Goal: Find specific page/section: Find specific page/section

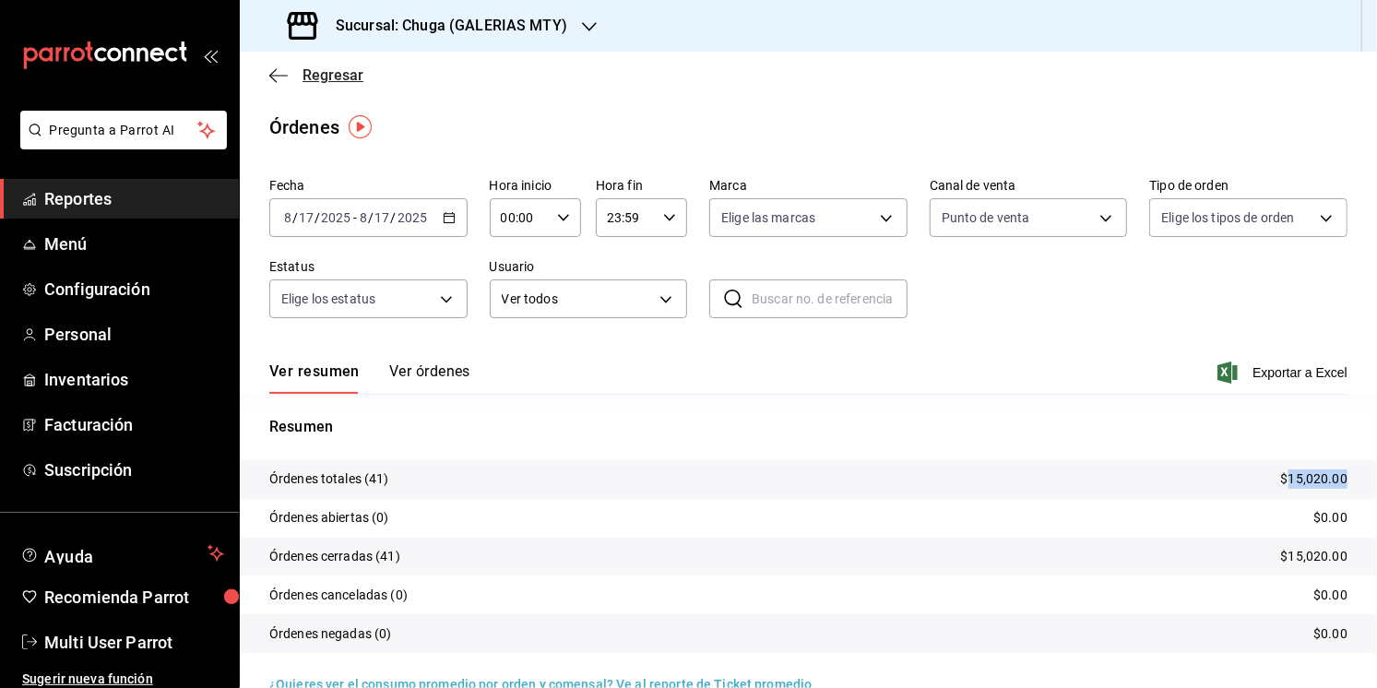
click at [289, 76] on span "Regresar" at bounding box center [316, 75] width 94 height 18
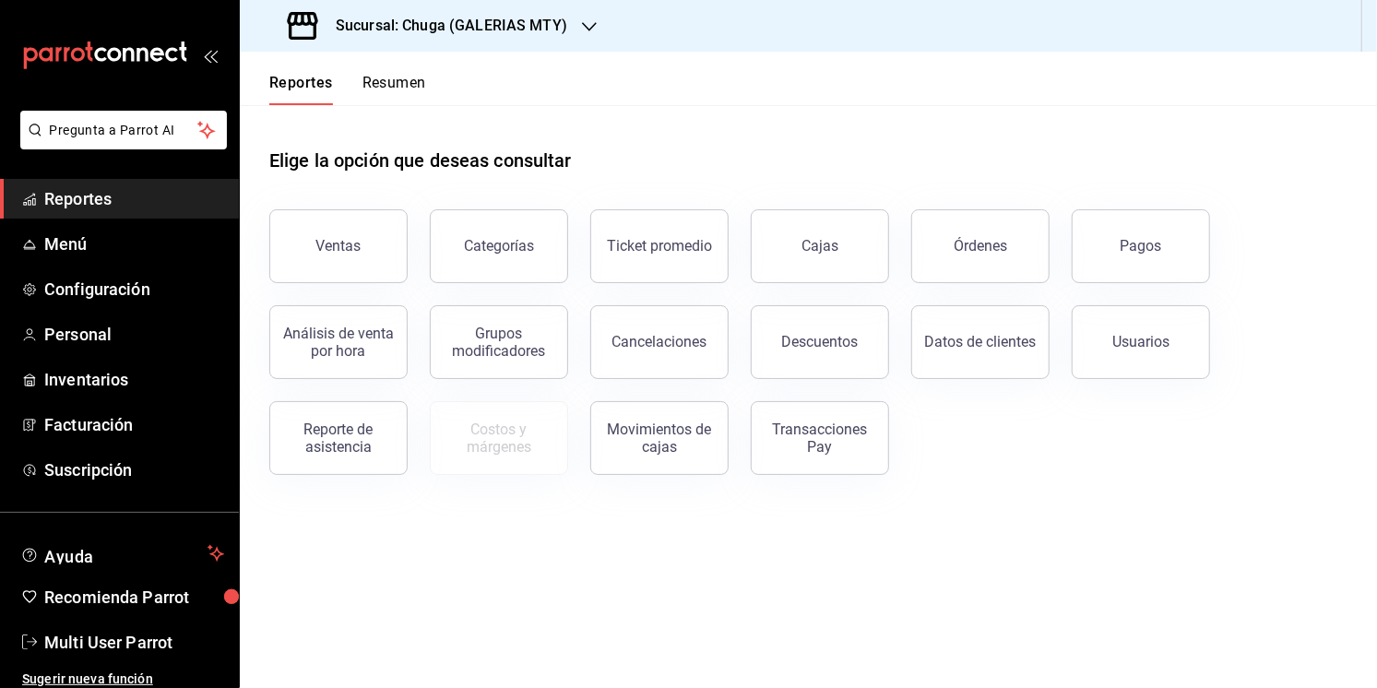
click at [415, 83] on button "Resumen" at bounding box center [395, 89] width 64 height 31
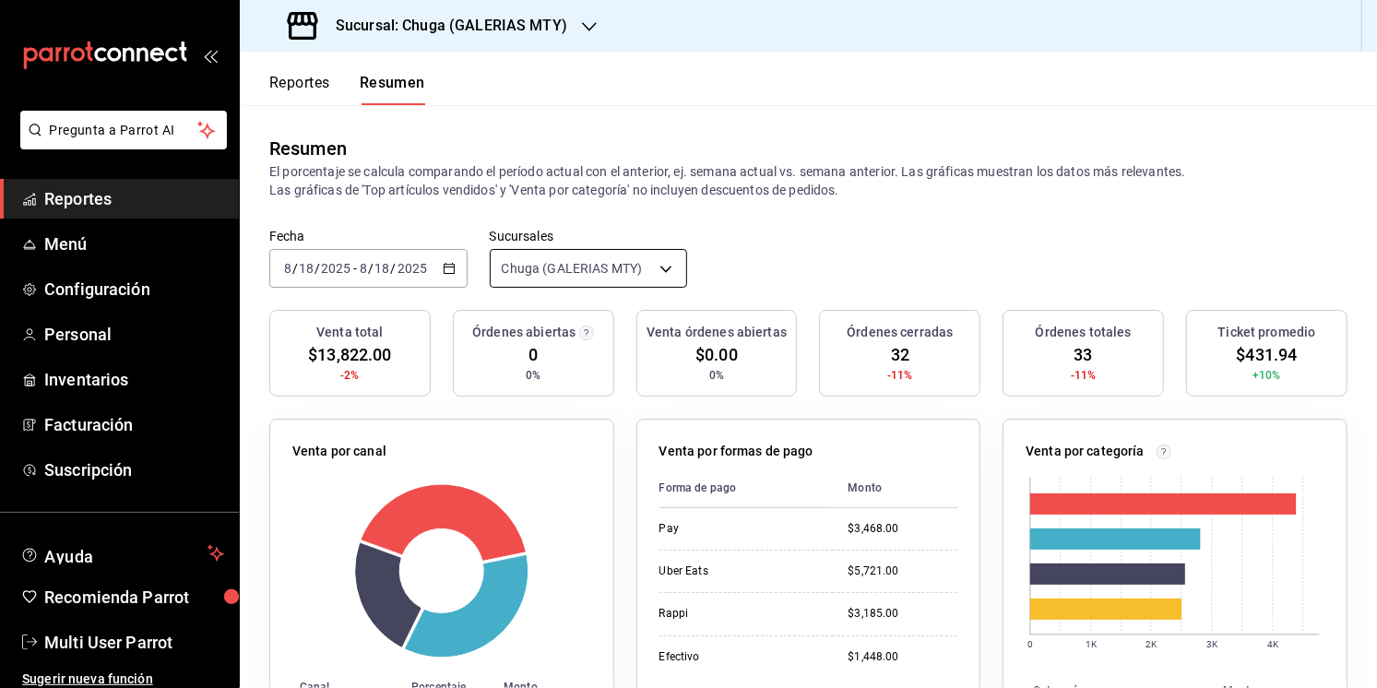
click at [535, 262] on body "Pregunta a Parrot AI Reportes Menú Configuración Personal Inventarios Facturaci…" at bounding box center [688, 344] width 1377 height 688
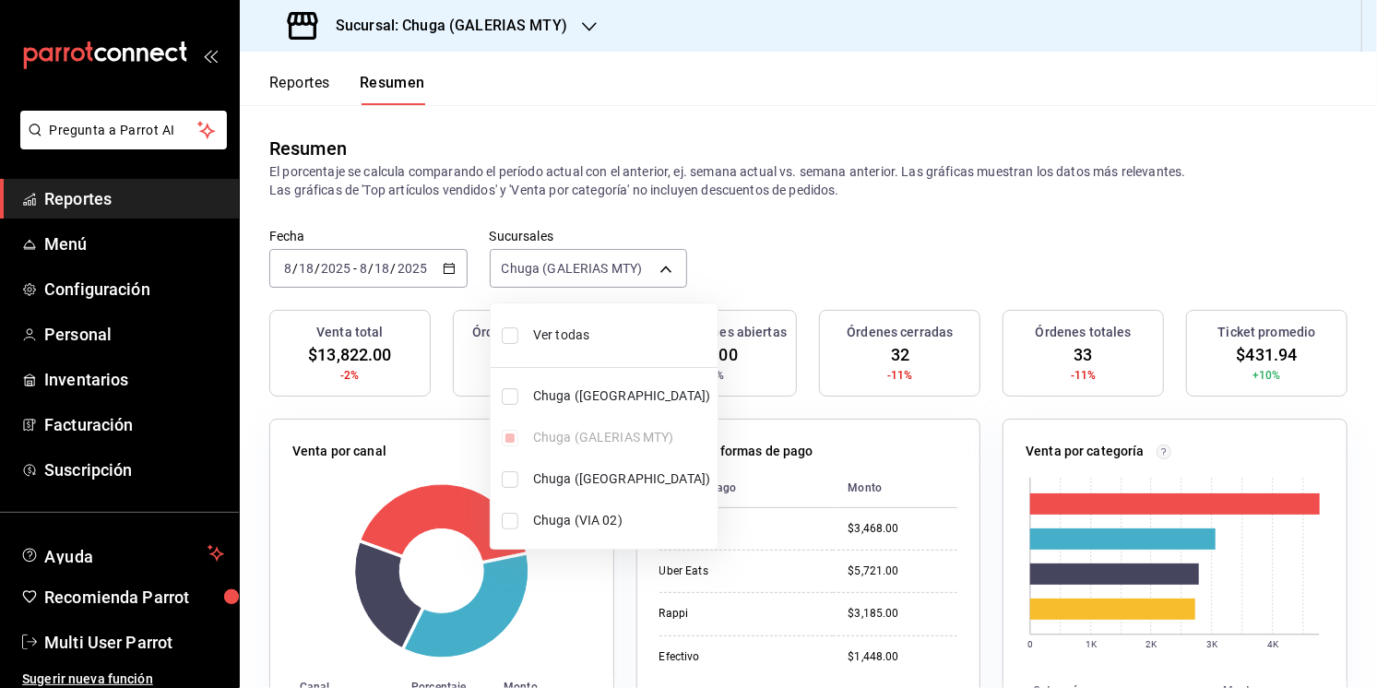
click at [527, 325] on li "Ver todas" at bounding box center [604, 335] width 227 height 49
type input "[object Object],[object Object],[object Object],[object Object]"
checkbox input "true"
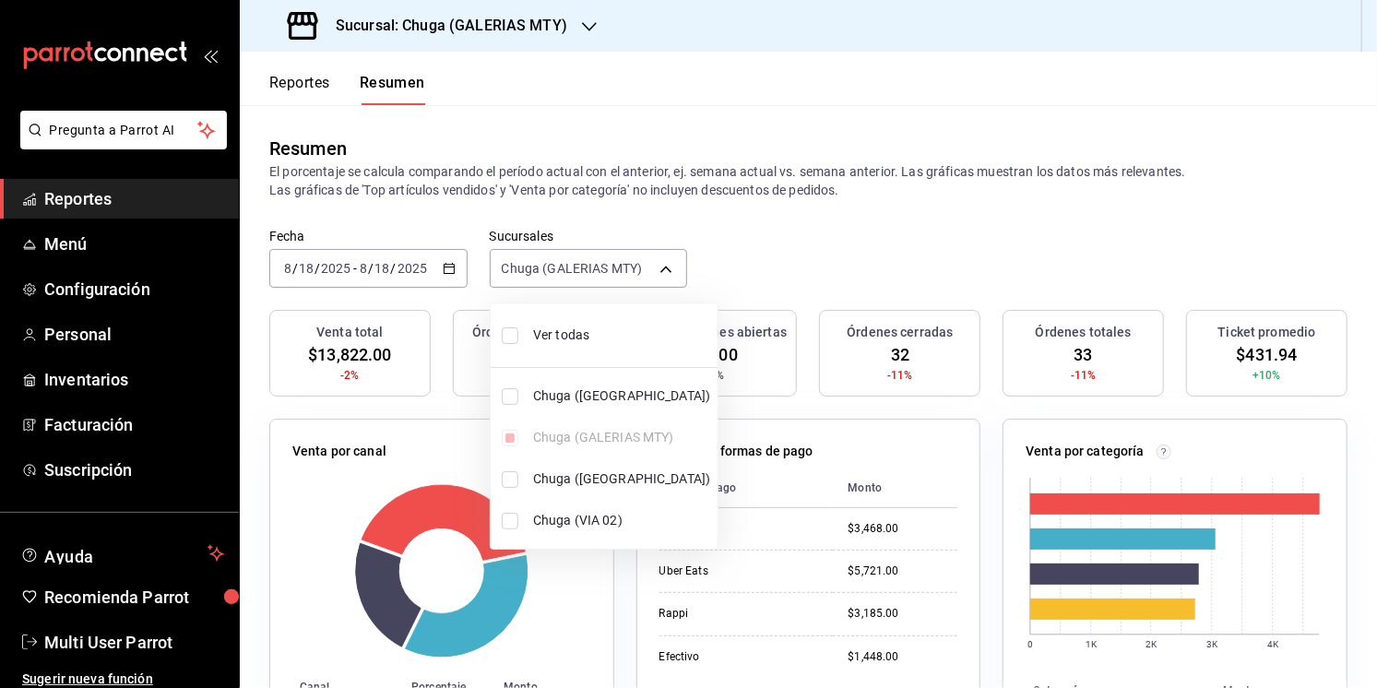
checkbox input "true"
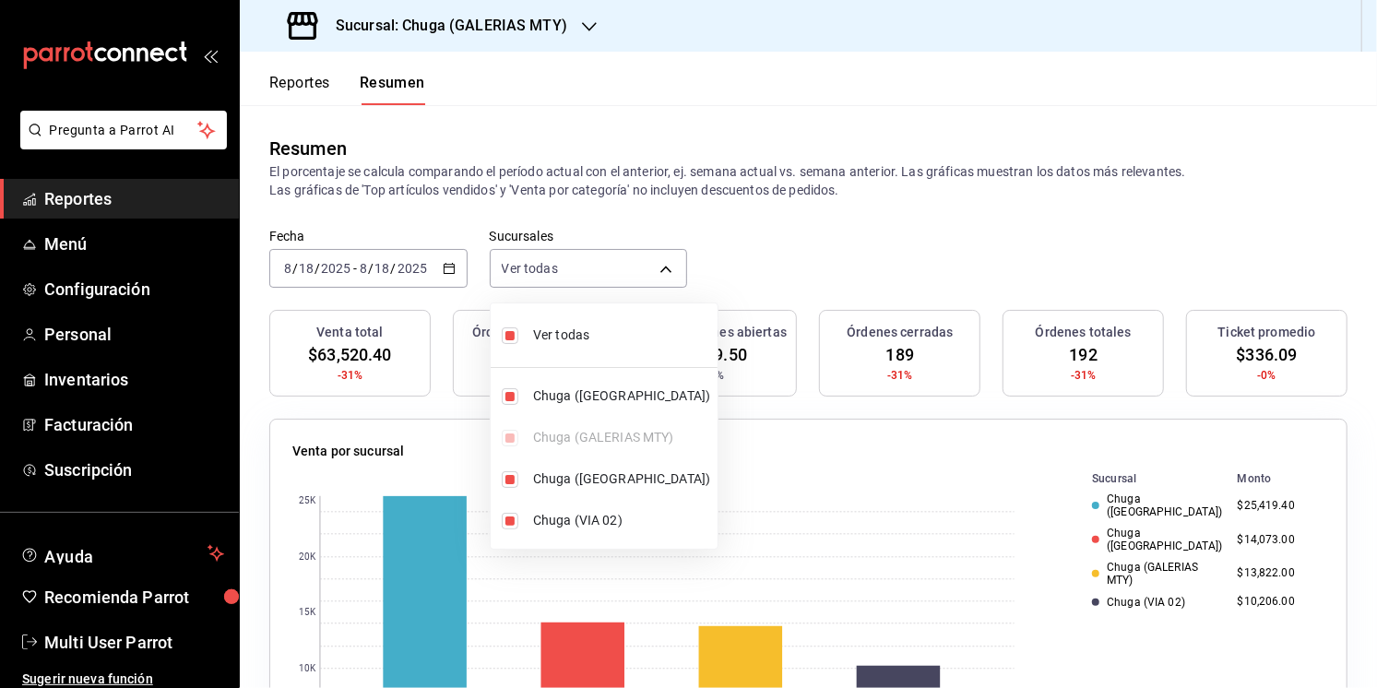
click at [625, 199] on div at bounding box center [688, 344] width 1377 height 688
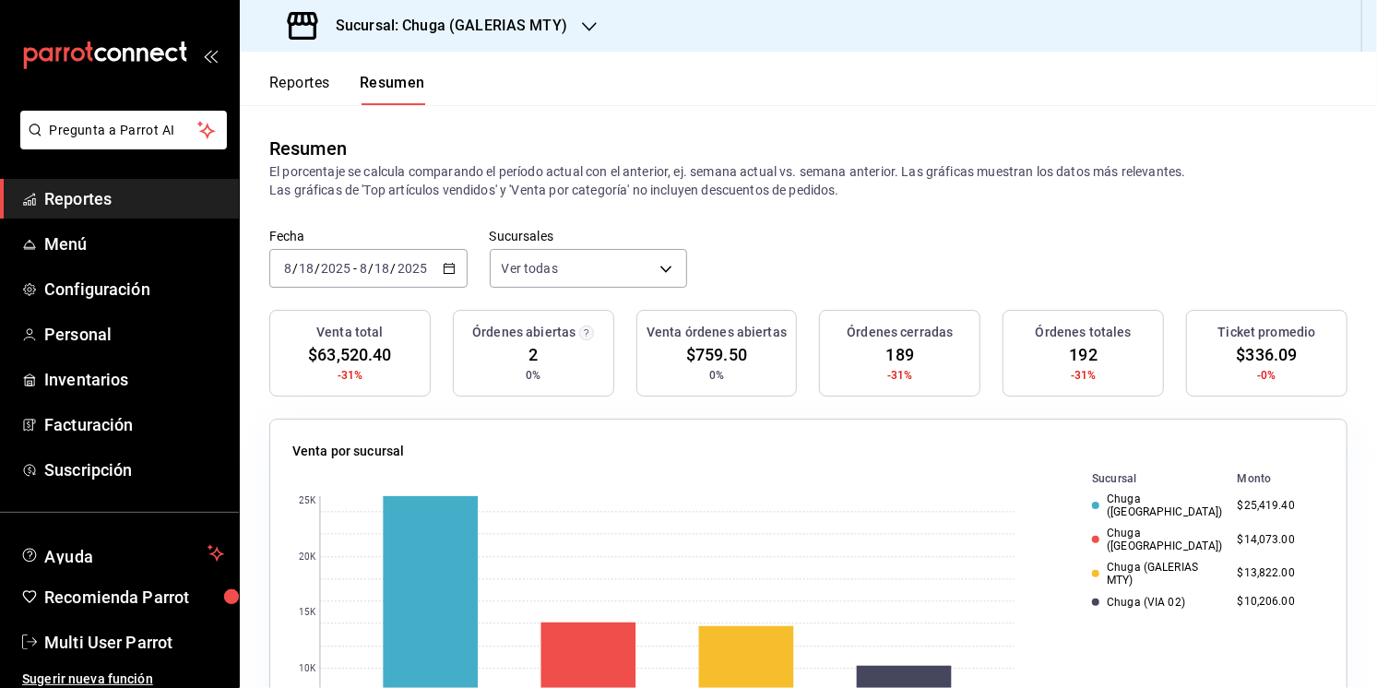
click at [85, 199] on span "Reportes" at bounding box center [134, 198] width 180 height 25
